Goal: Ask a question

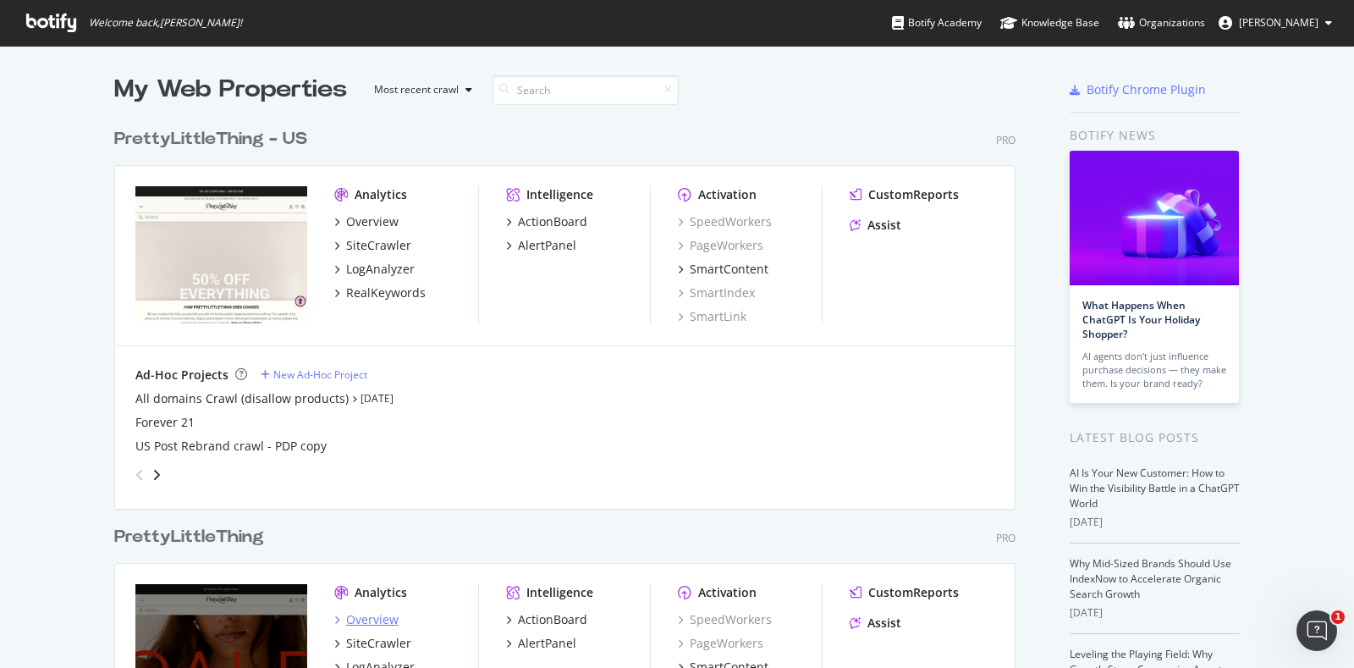
click at [351, 617] on div "Overview" at bounding box center [372, 619] width 52 height 17
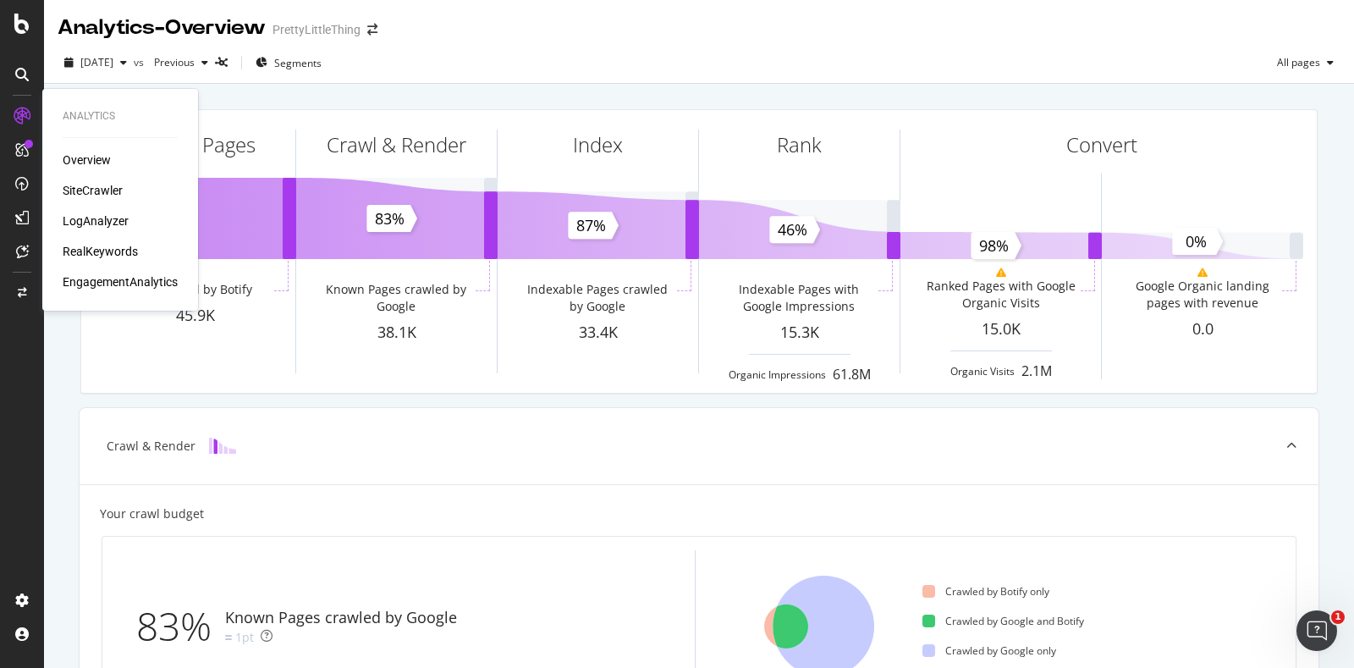
click at [85, 192] on div "SiteCrawler" at bounding box center [93, 190] width 60 height 17
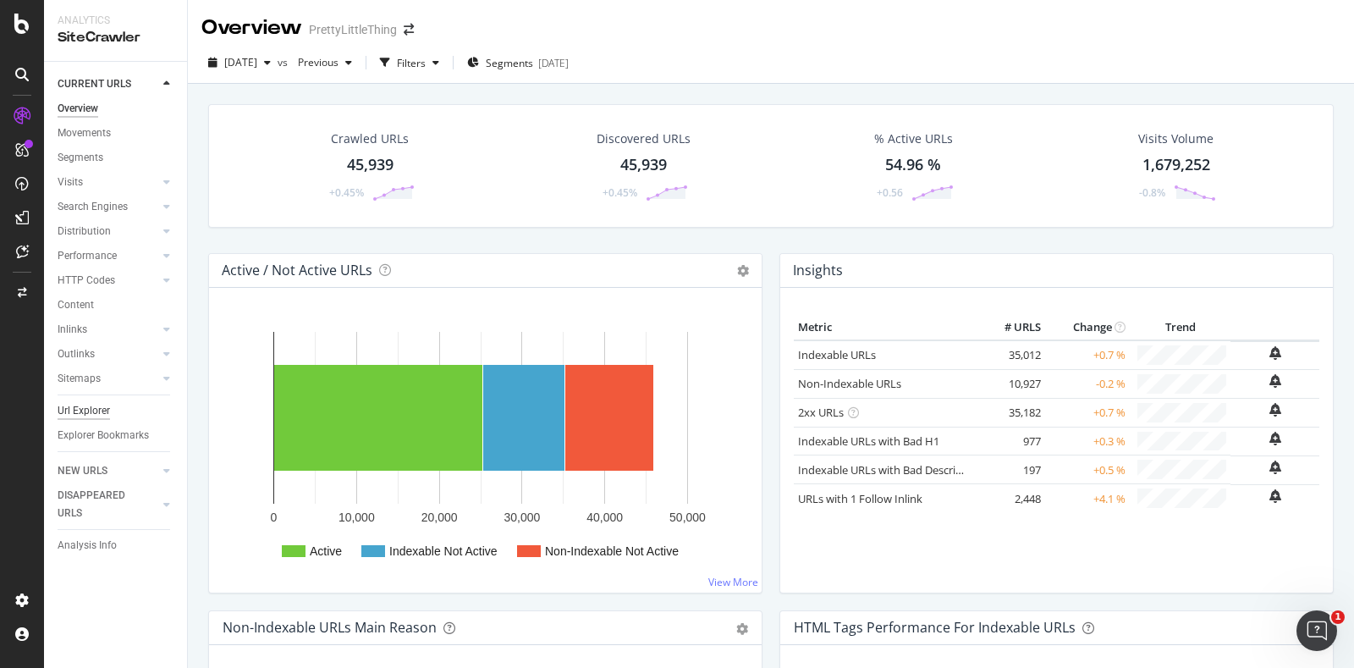
click at [91, 411] on div "Url Explorer" at bounding box center [84, 411] width 52 height 18
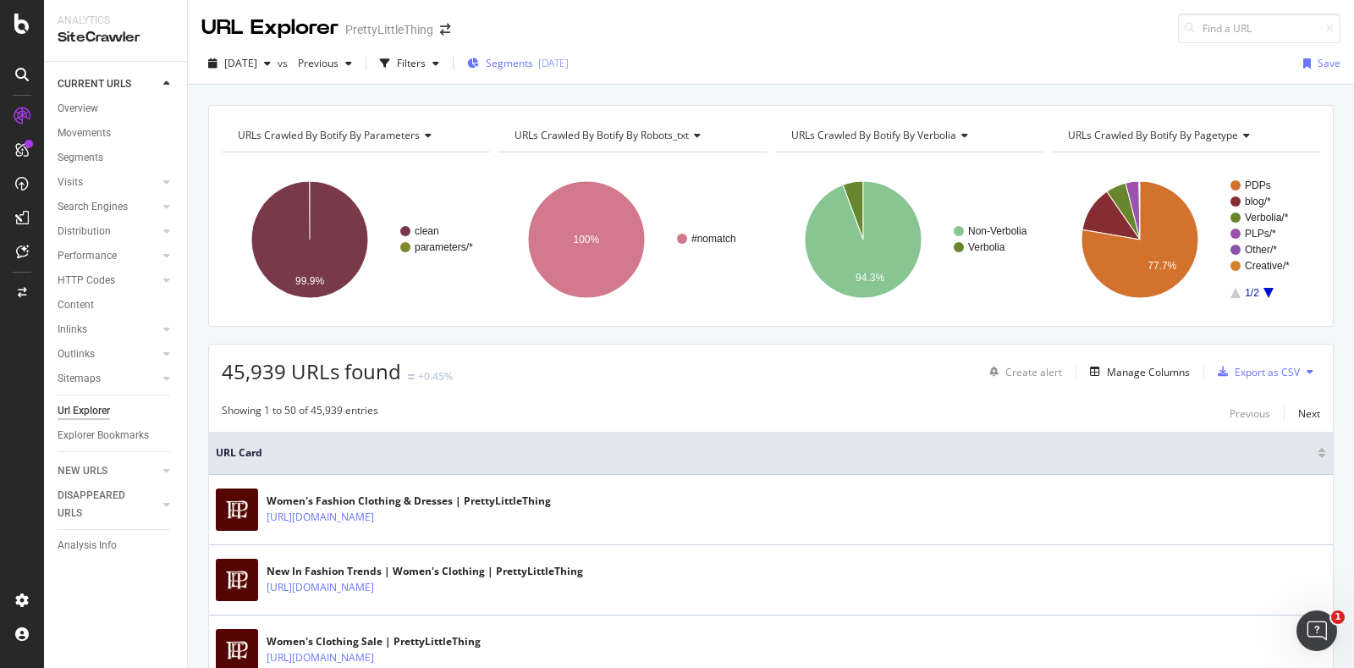
click at [532, 63] on span "Segments" at bounding box center [509, 63] width 47 height 14
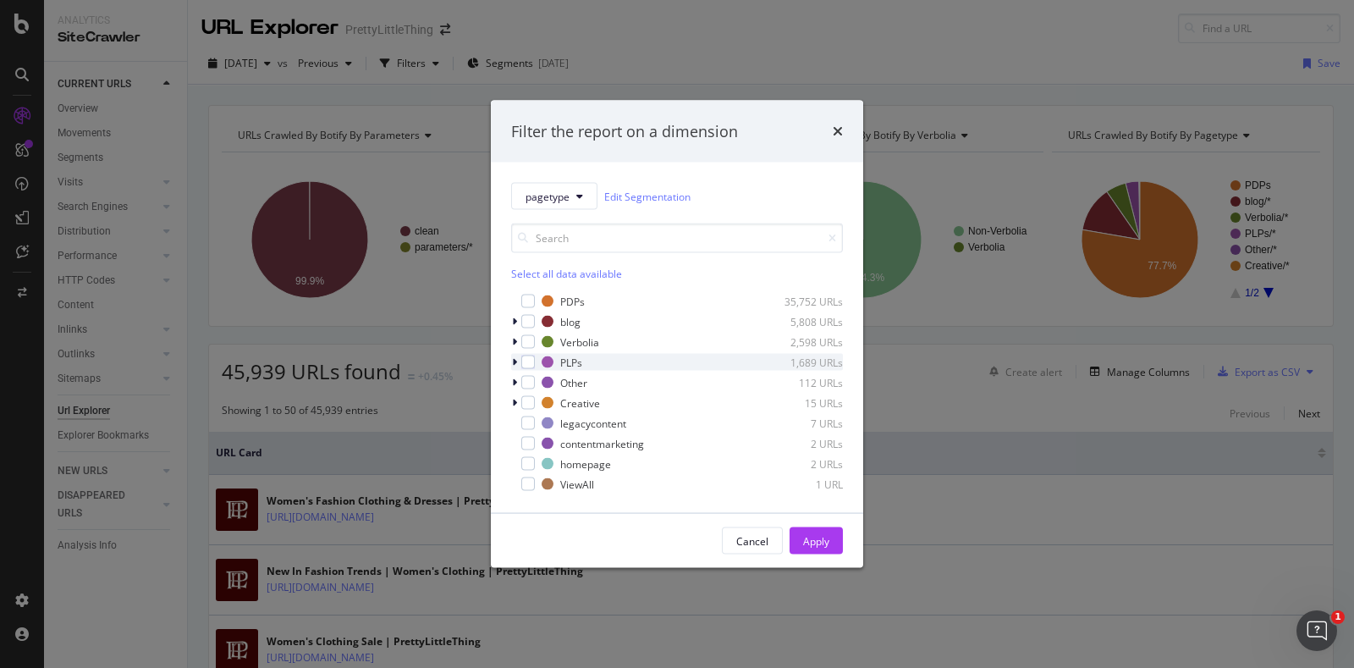
click at [513, 358] on icon "modal" at bounding box center [514, 362] width 5 height 10
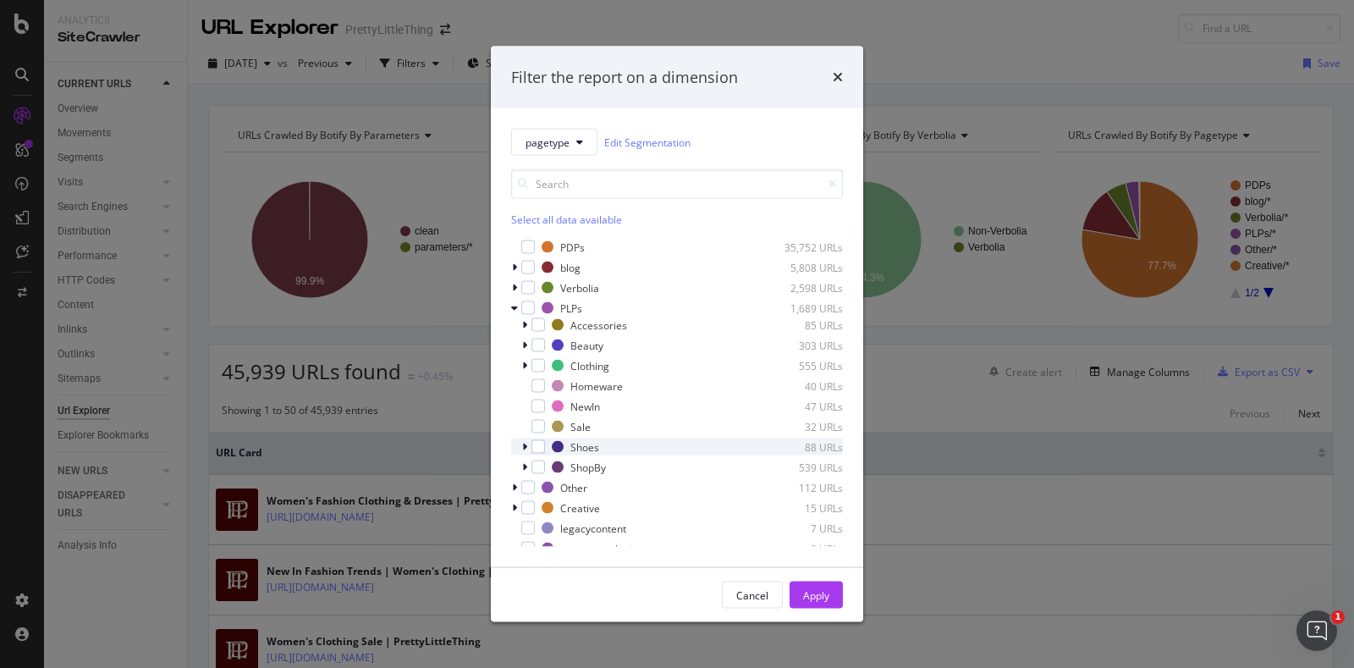
click at [522, 446] on icon "modal" at bounding box center [524, 447] width 5 height 10
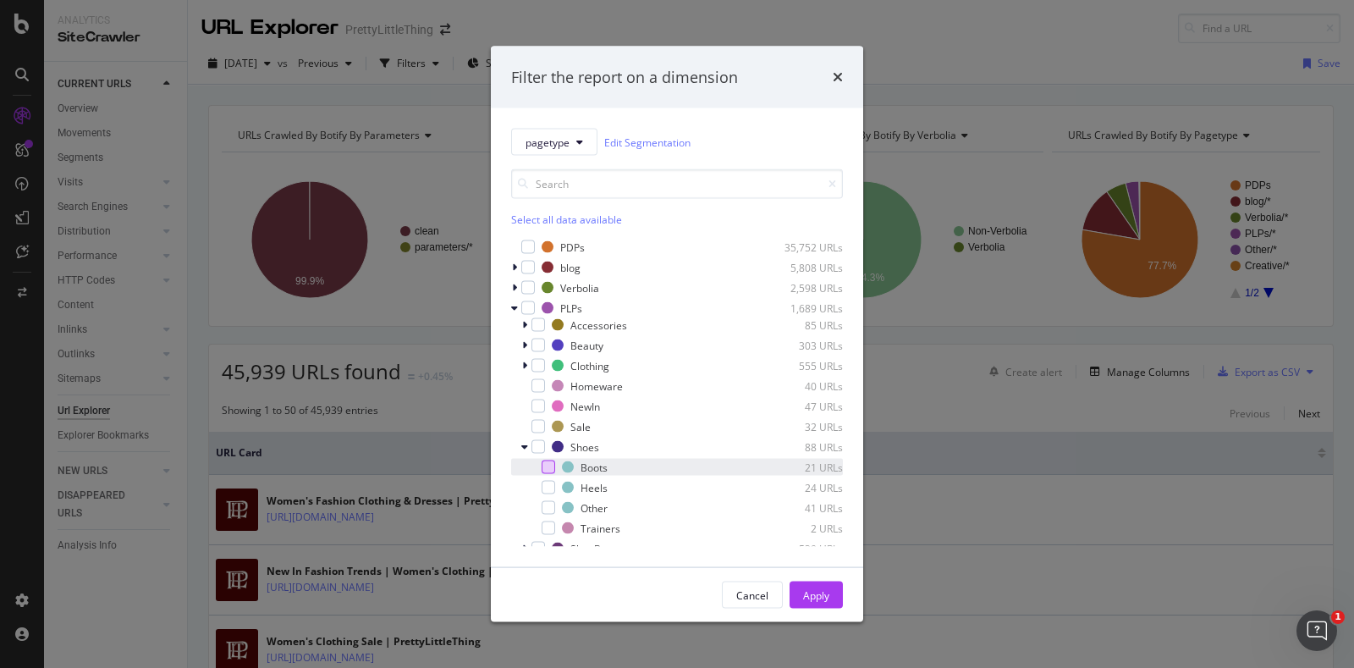
click at [545, 465] on div "modal" at bounding box center [549, 467] width 14 height 14
click at [797, 585] on button "Apply" at bounding box center [816, 594] width 53 height 27
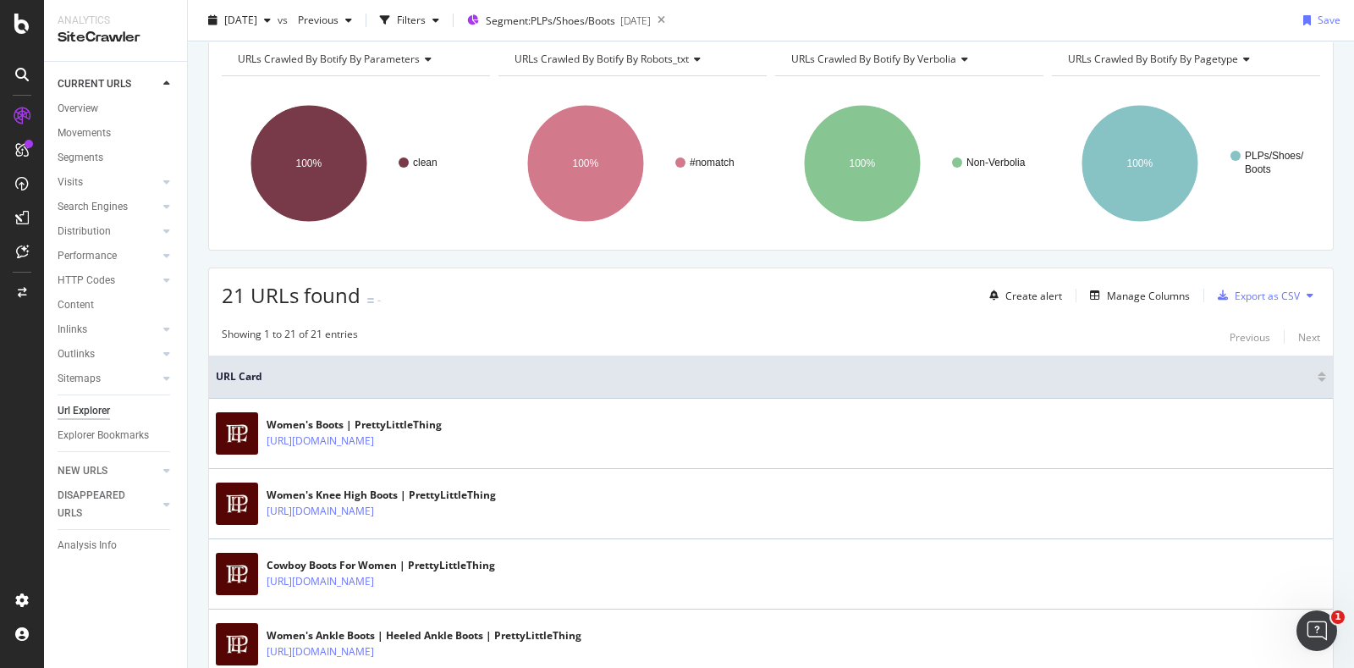
scroll to position [81, 0]
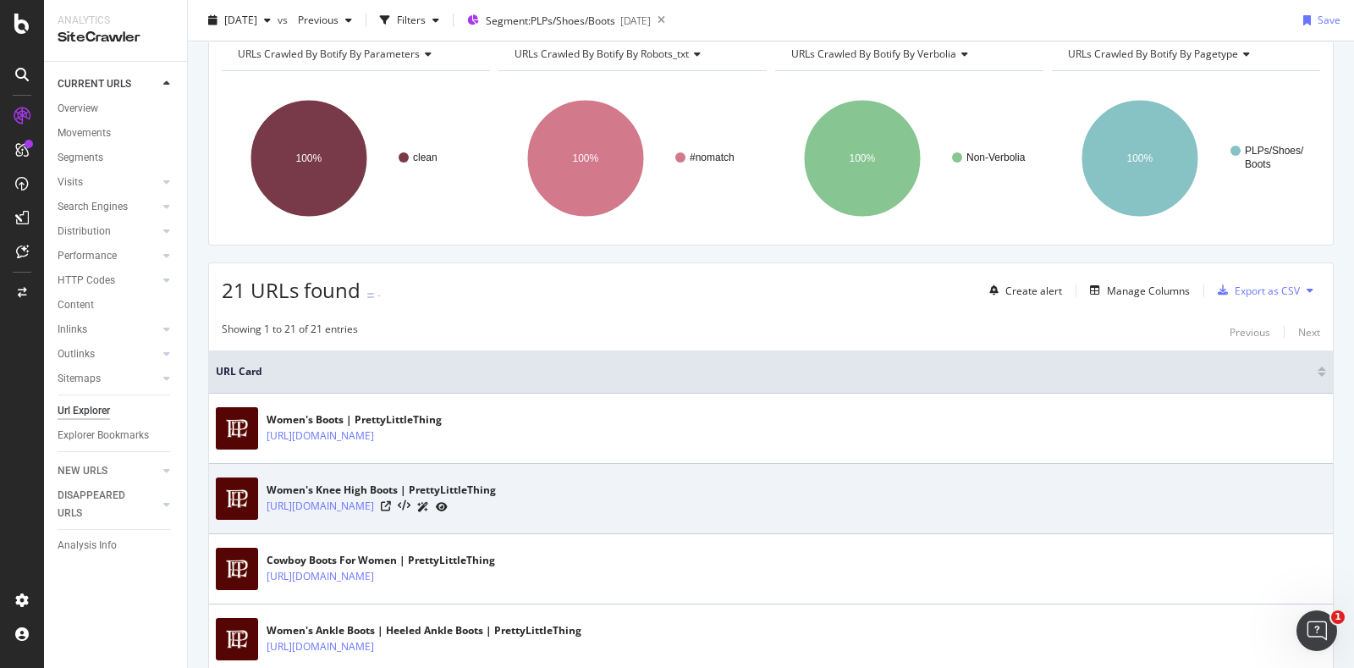
click at [448, 505] on icon at bounding box center [442, 507] width 12 height 10
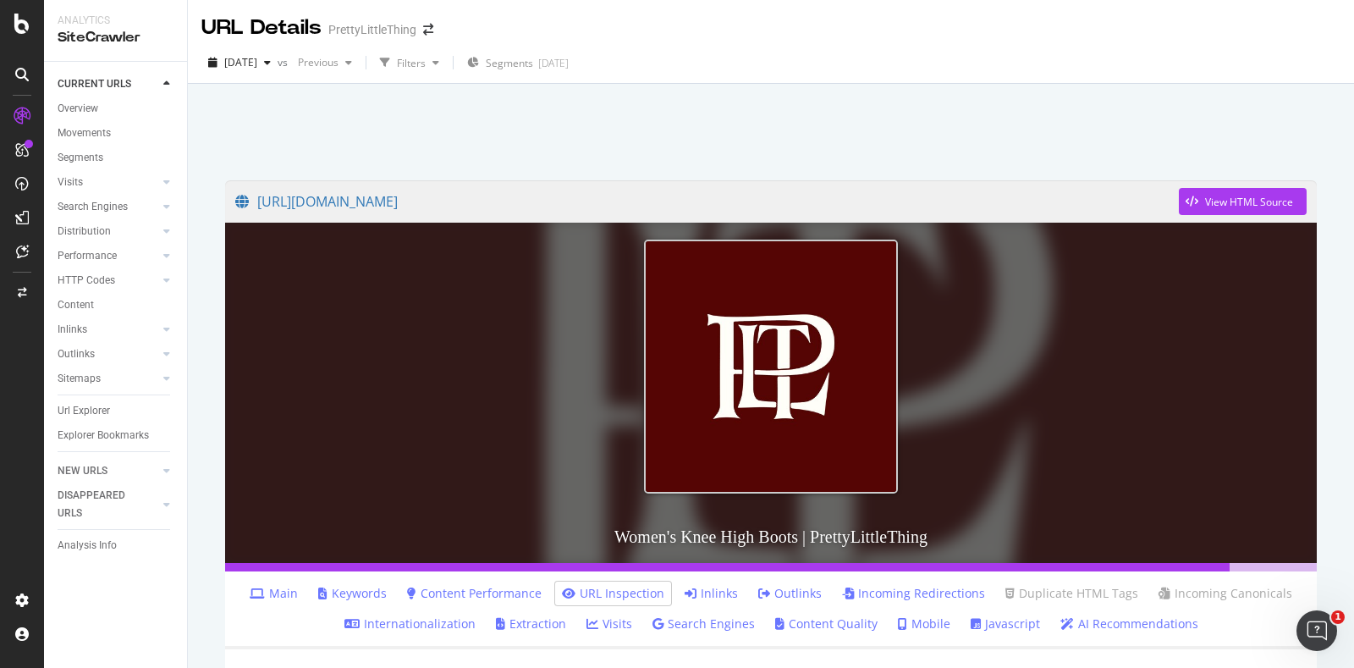
scroll to position [135, 0]
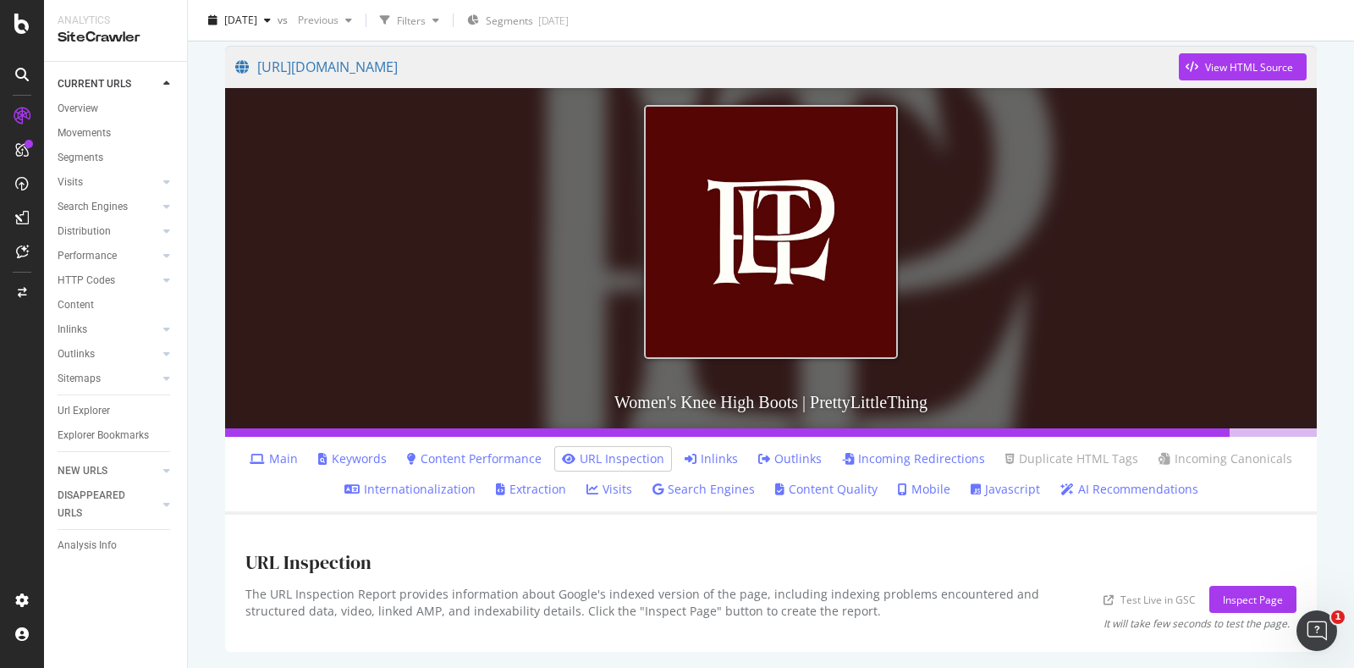
click at [1078, 481] on link "AI Recommendations" at bounding box center [1129, 489] width 138 height 17
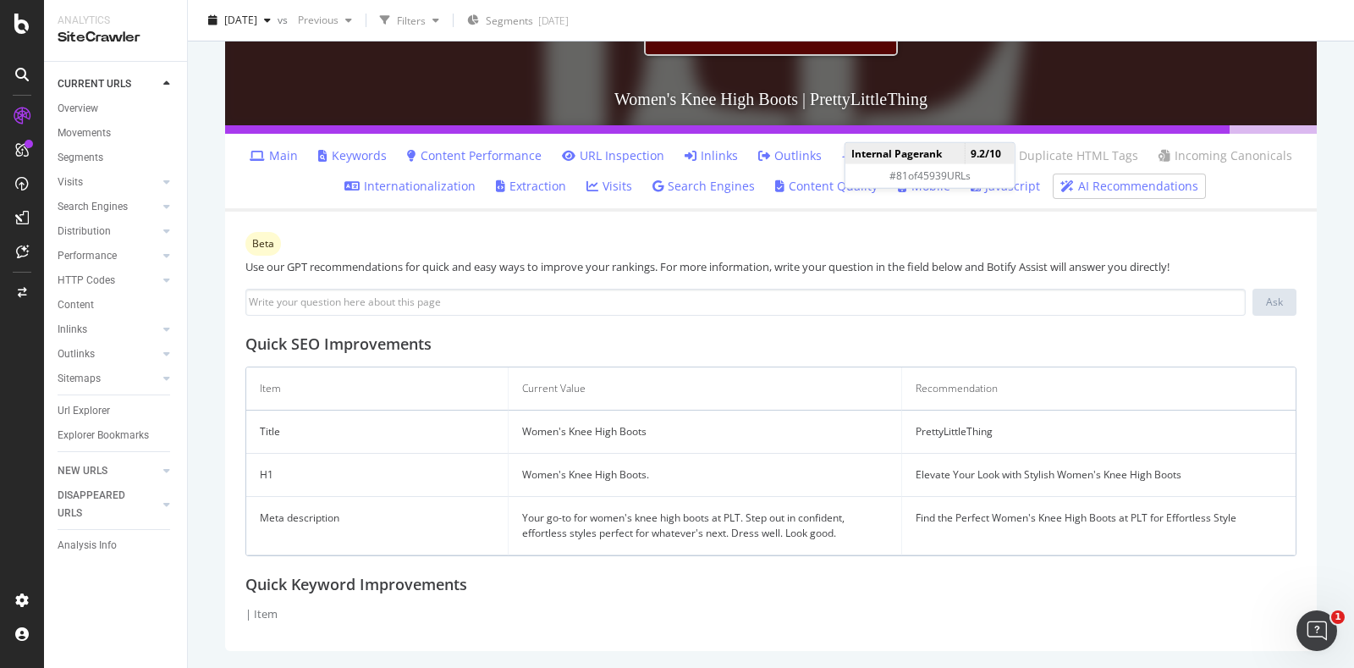
scroll to position [436, 0]
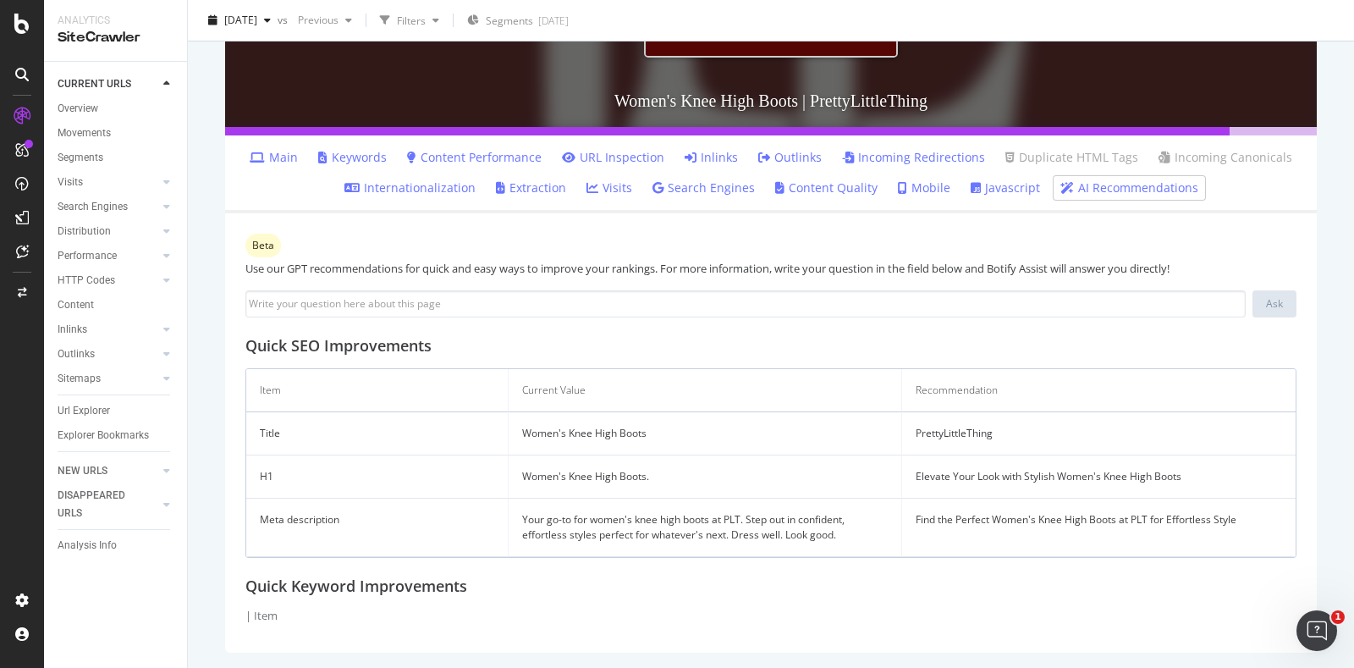
click at [514, 157] on link "Content Performance" at bounding box center [474, 157] width 135 height 17
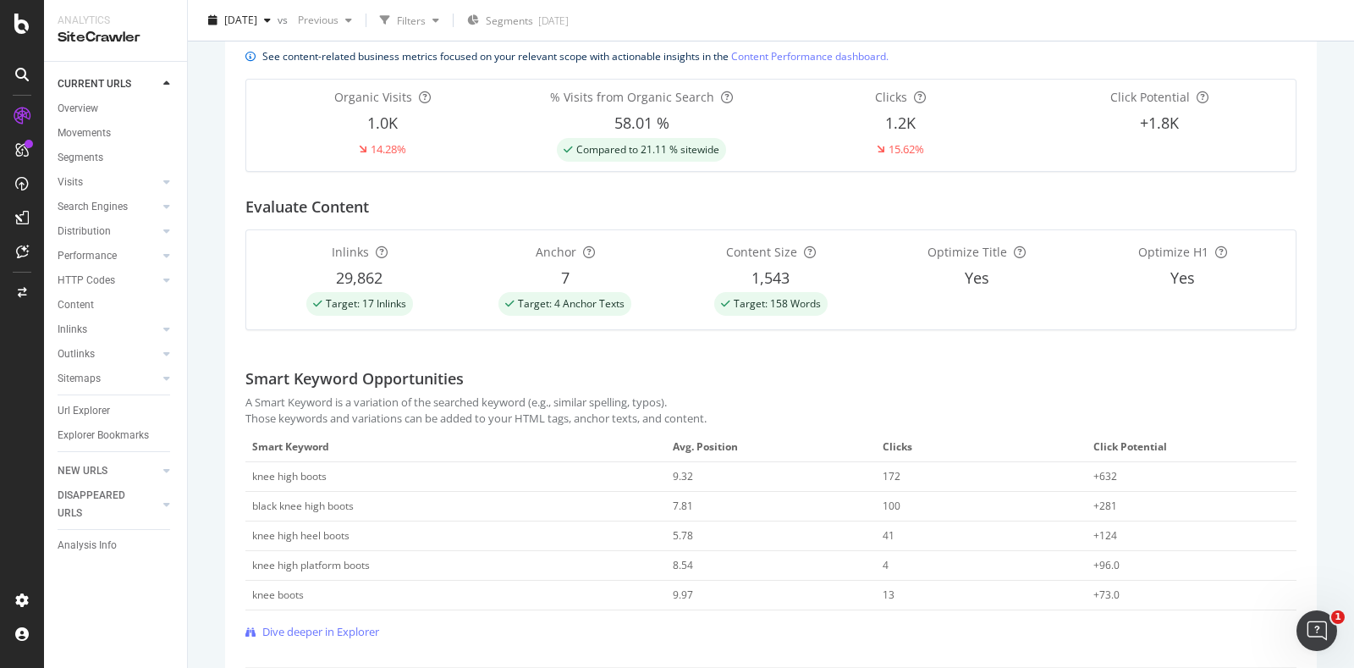
scroll to position [623, 0]
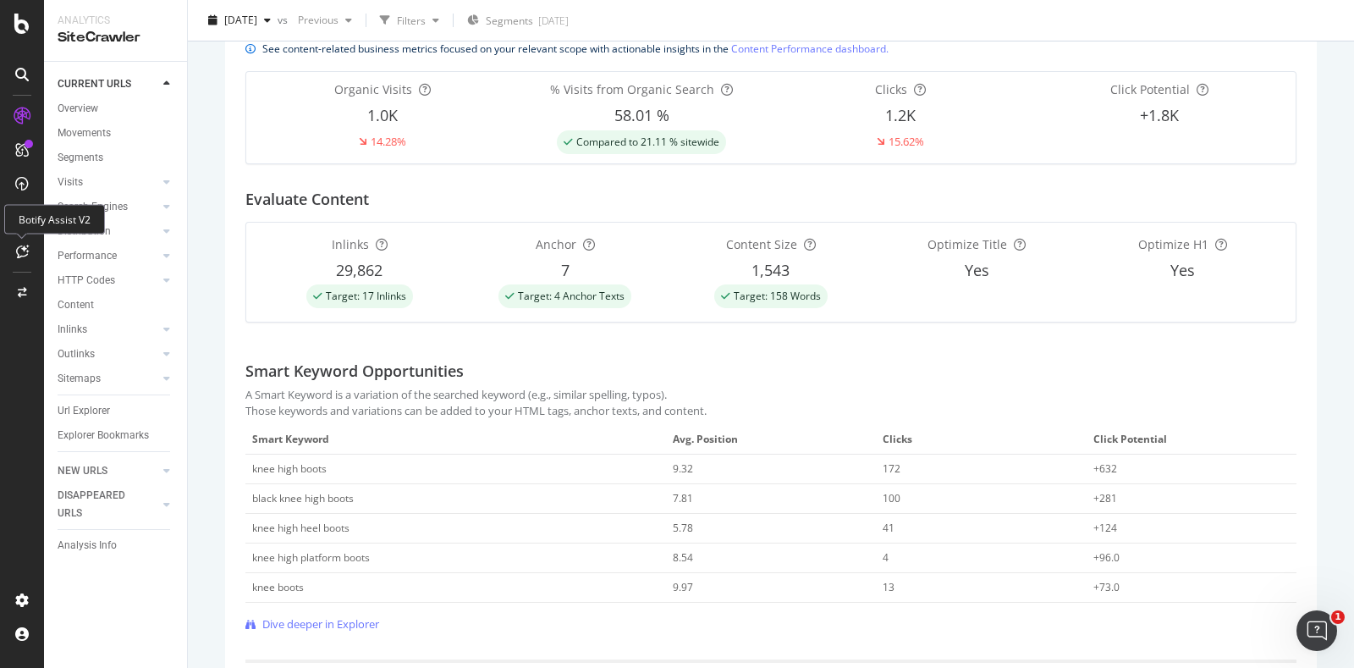
click at [20, 251] on icon at bounding box center [22, 252] width 13 height 14
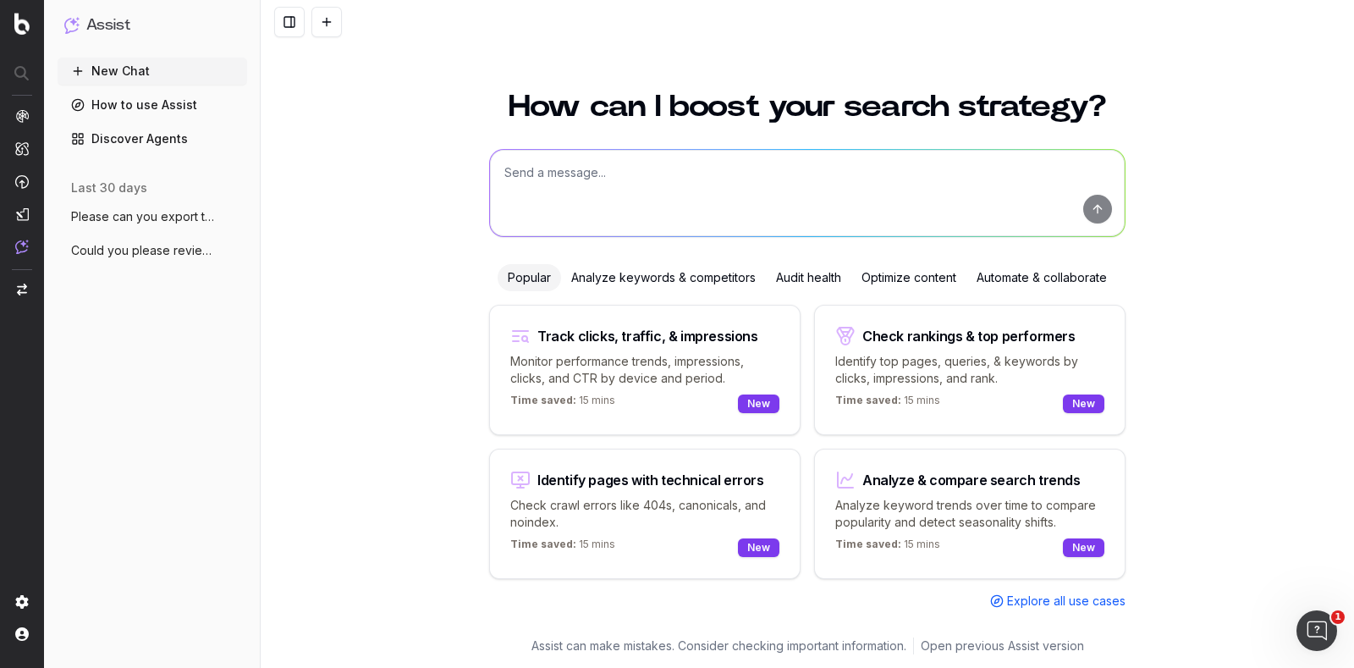
click at [550, 221] on textarea at bounding box center [807, 193] width 635 height 86
type textarea "what page do you think would work best to be optimise for the keyword 'long boo…"
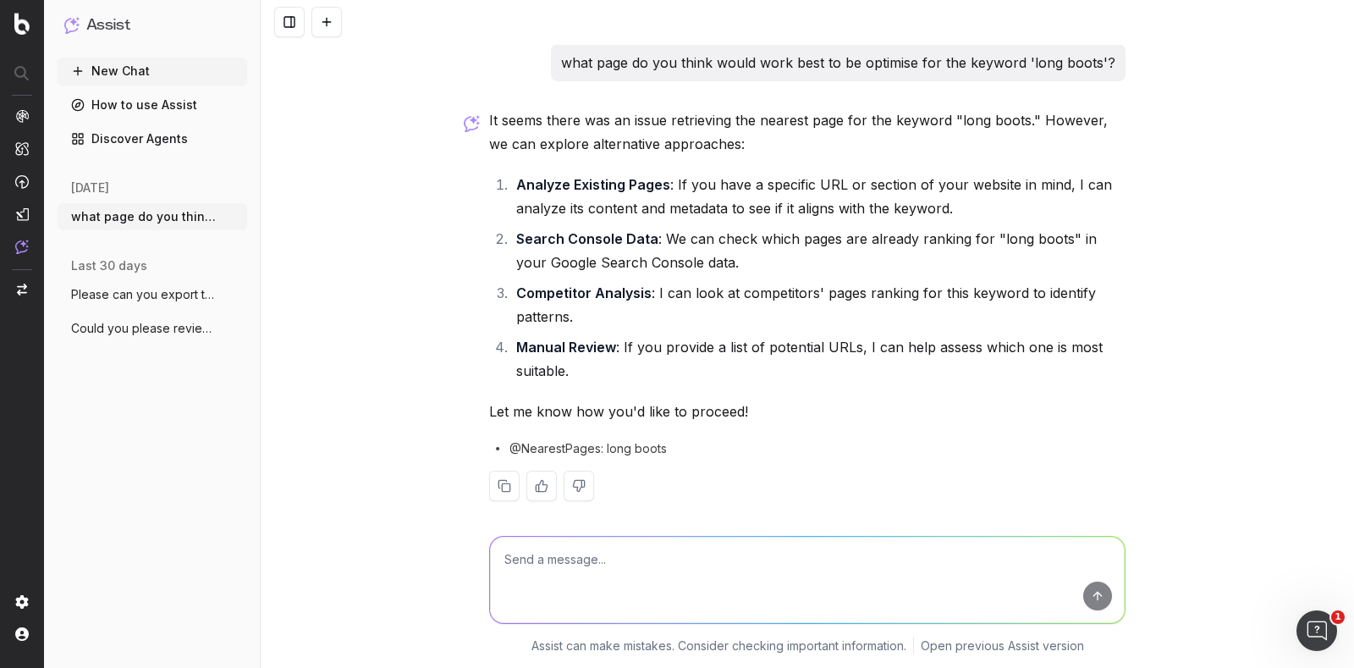
scroll to position [12, 0]
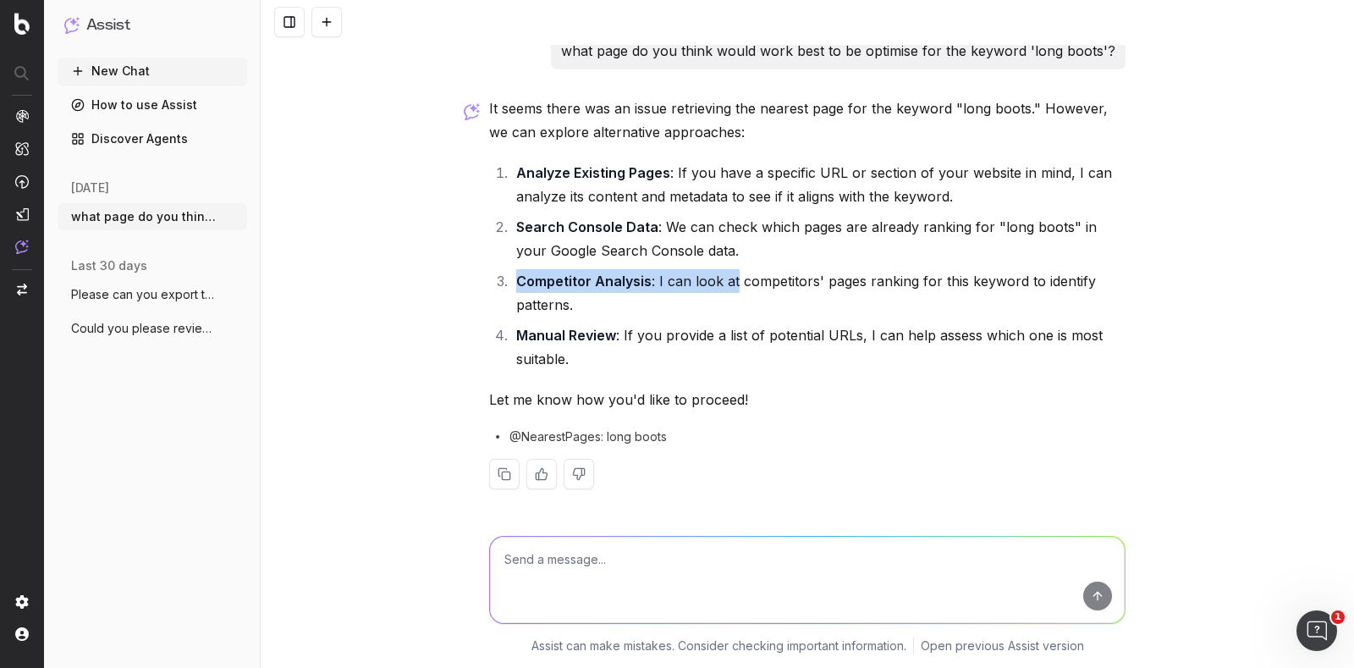
drag, startPoint x: 701, startPoint y: 247, endPoint x: 725, endPoint y: 287, distance: 46.7
click at [725, 287] on ol "Analyze Existing Pages : If you have a specific URL or section of your website …" at bounding box center [807, 266] width 636 height 210
click at [596, 556] on textarea at bounding box center [807, 580] width 635 height 86
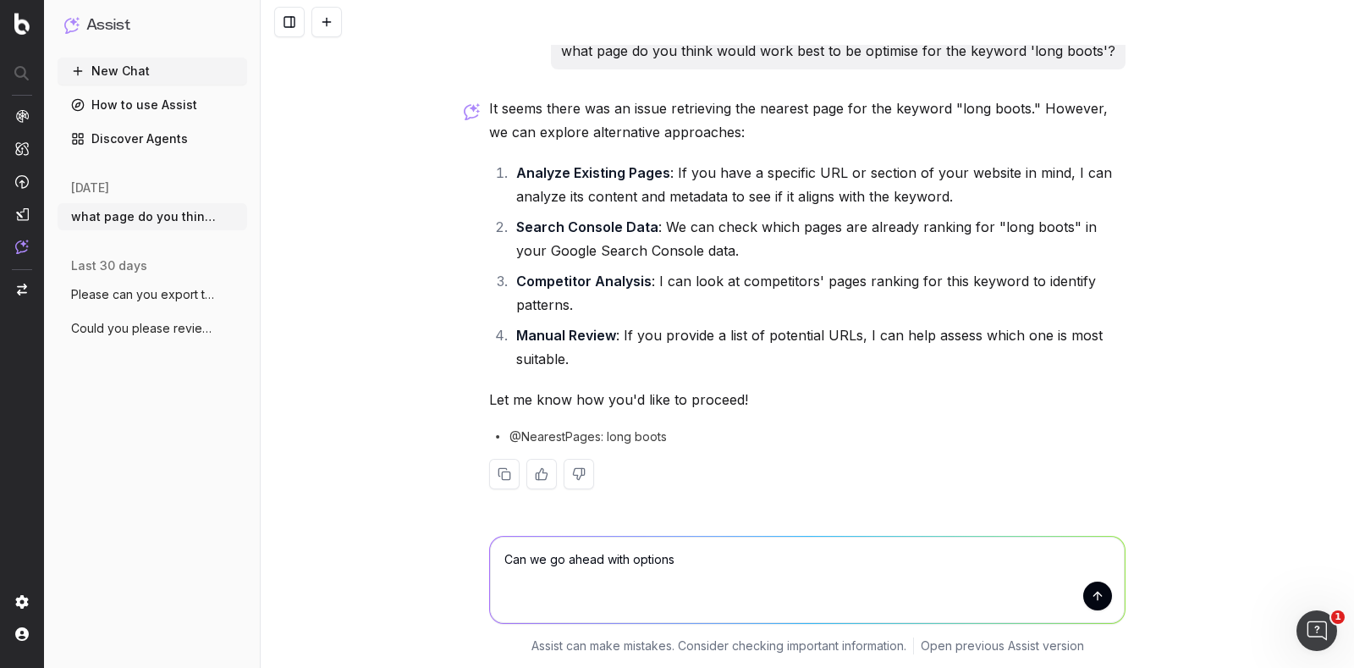
type textarea "Can we go ahead with options 2"
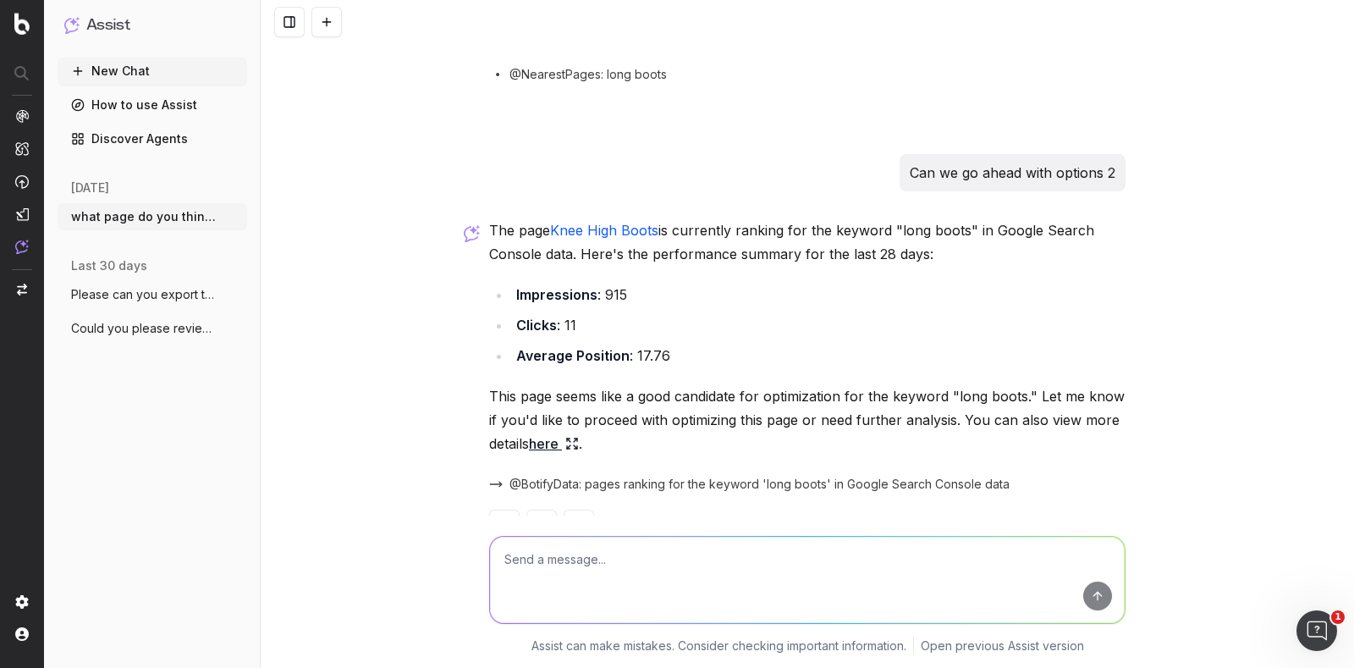
scroll to position [425, 0]
